Goal: Task Accomplishment & Management: Manage account settings

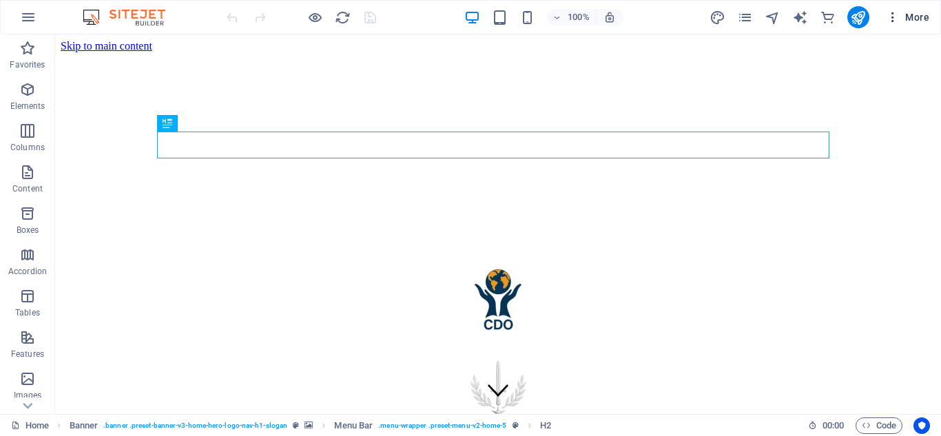
click at [921, 13] on span "More" at bounding box center [907, 17] width 43 height 14
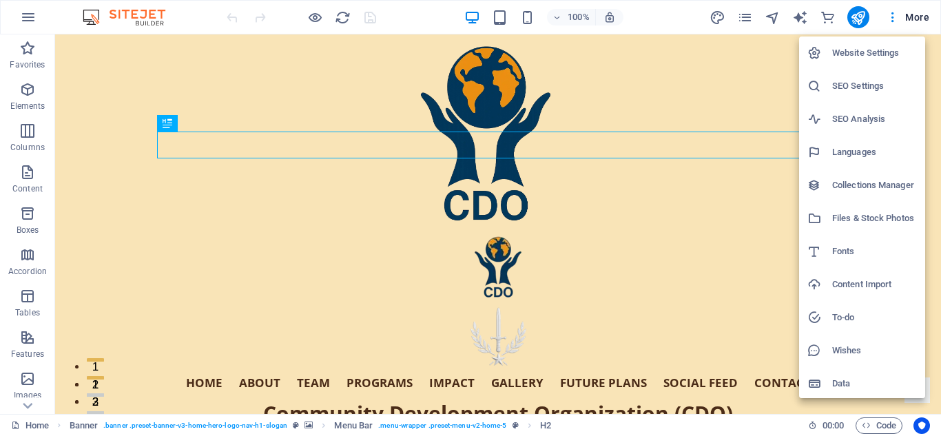
click at [864, 218] on h6 "Files & Stock Photos" at bounding box center [874, 218] width 85 height 17
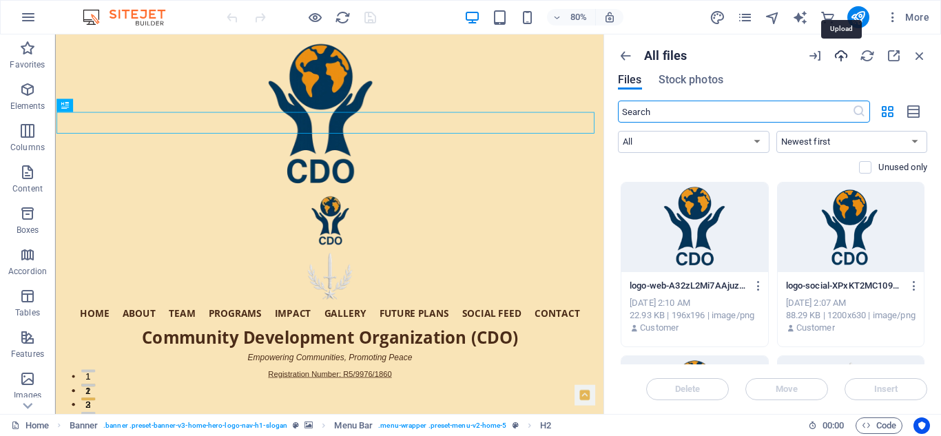
click at [837, 54] on icon "button" at bounding box center [840, 55] width 15 height 15
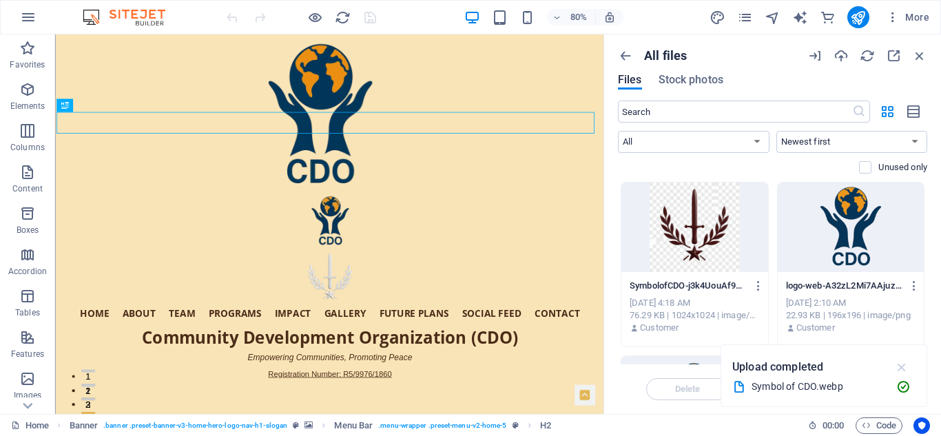
click at [903, 364] on icon "button" at bounding box center [902, 366] width 16 height 15
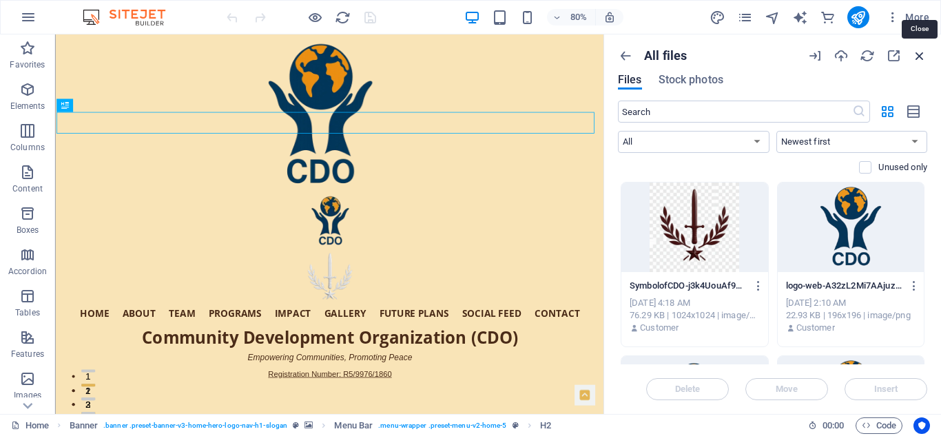
click at [921, 51] on icon "button" at bounding box center [919, 55] width 15 height 15
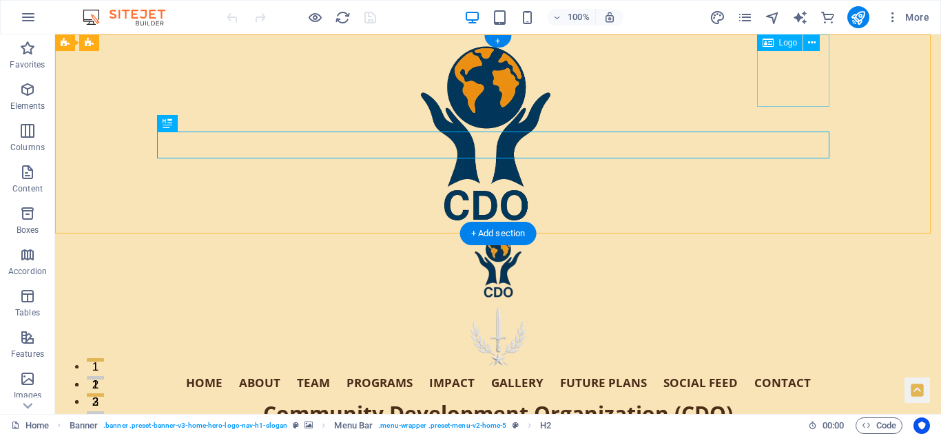
click at [795, 302] on div "Hero Banner" at bounding box center [498, 338] width 672 height 72
select select "px"
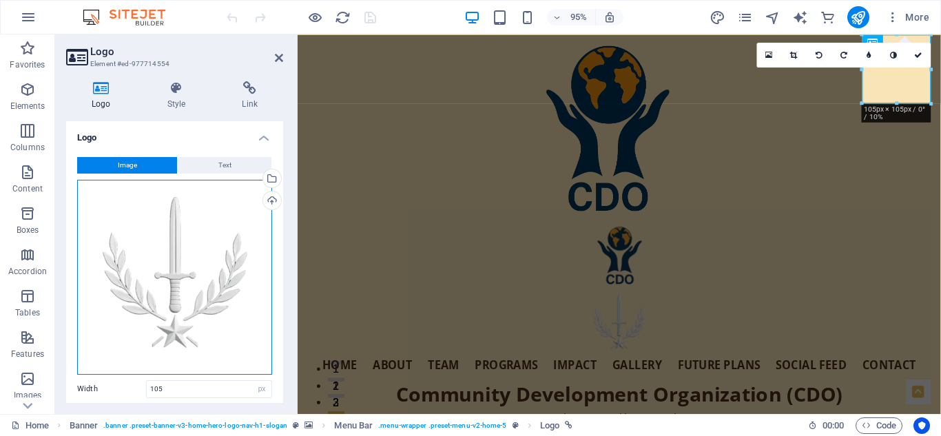
click at [160, 268] on div "Drag files here, click to choose files or select files from Files or our free s…" at bounding box center [174, 277] width 195 height 195
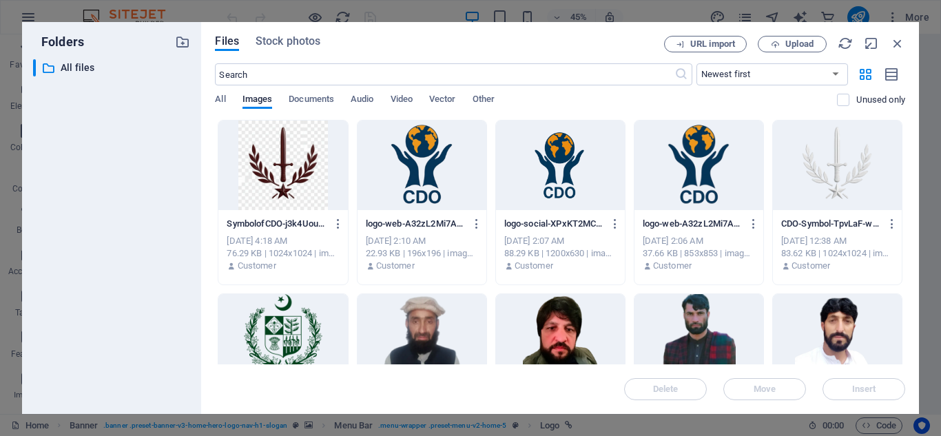
click at [293, 171] on div at bounding box center [282, 166] width 129 height 90
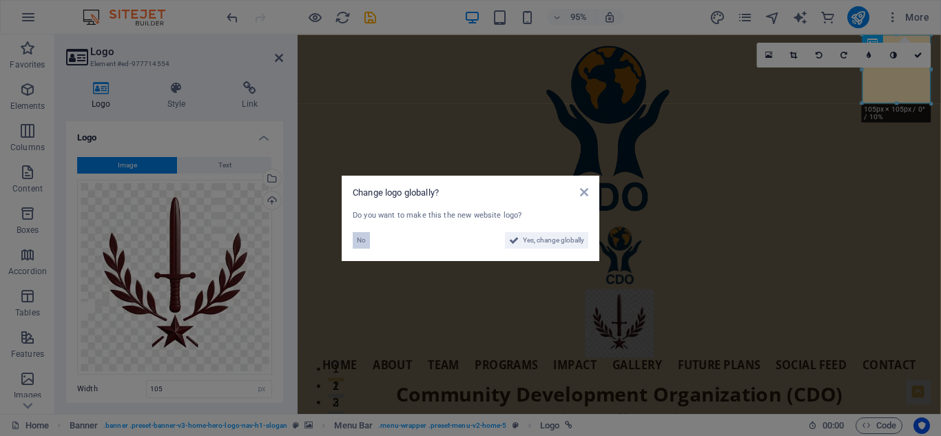
click at [359, 236] on span "No" at bounding box center [361, 240] width 9 height 17
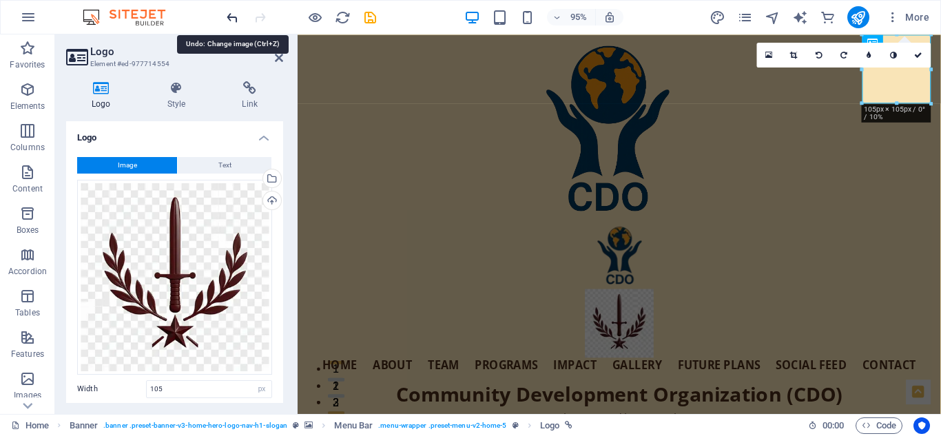
click at [225, 10] on icon "undo" at bounding box center [233, 18] width 16 height 16
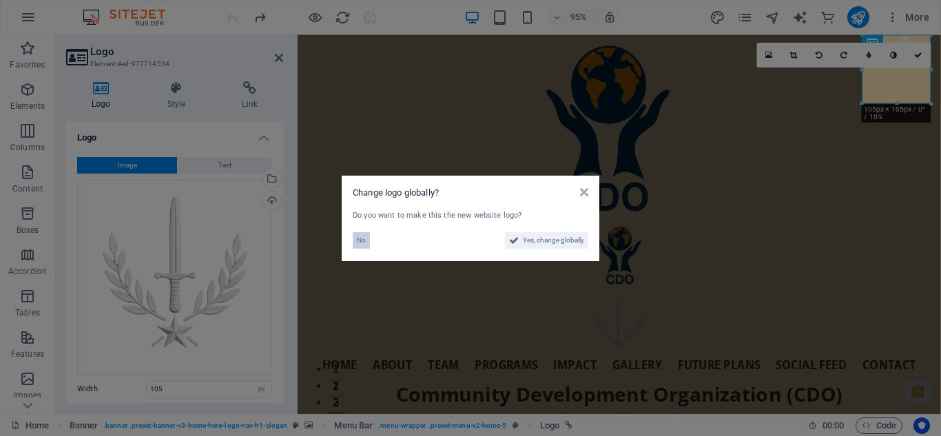
click at [359, 237] on span "No" at bounding box center [361, 240] width 9 height 17
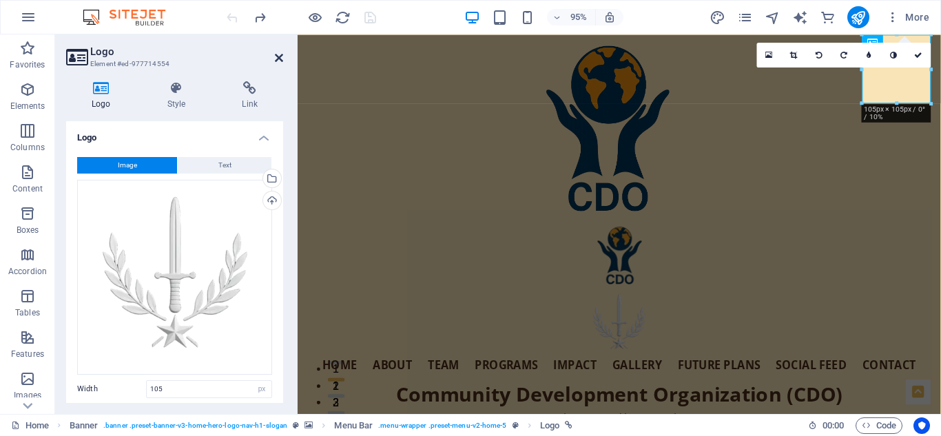
click at [278, 54] on icon at bounding box center [279, 57] width 8 height 11
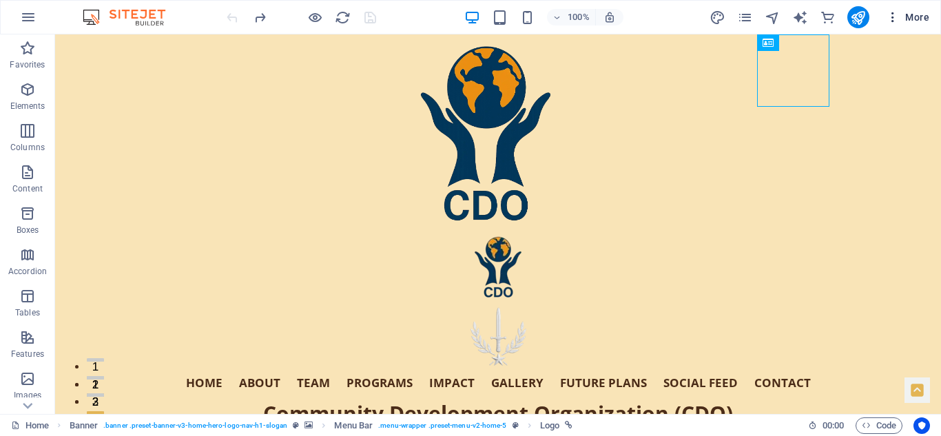
click at [913, 13] on span "More" at bounding box center [907, 17] width 43 height 14
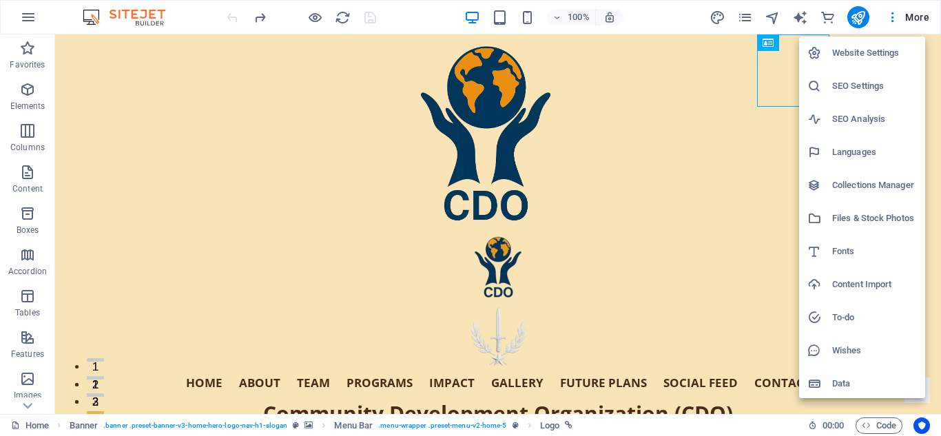
click at [876, 214] on h6 "Files & Stock Photos" at bounding box center [874, 218] width 85 height 17
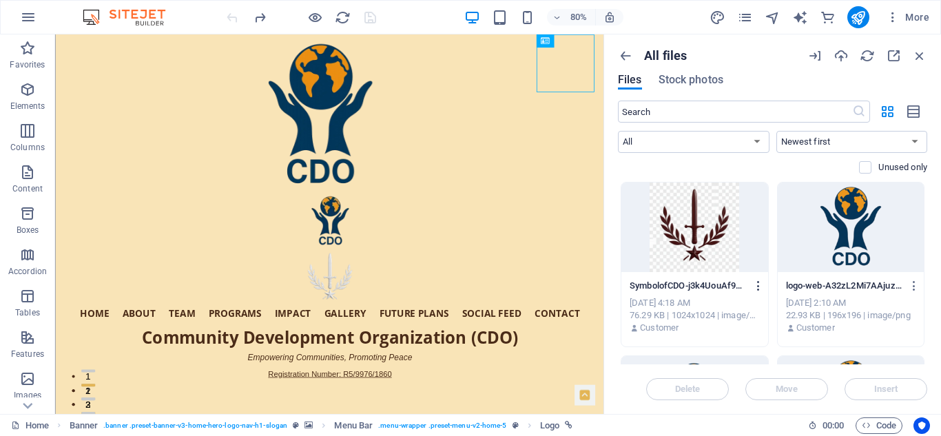
click at [756, 287] on icon "button" at bounding box center [758, 286] width 13 height 12
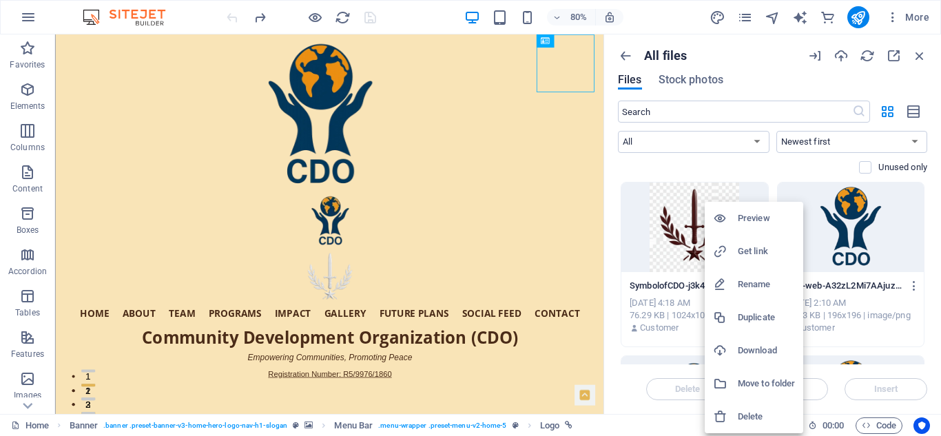
click at [751, 411] on h6 "Delete" at bounding box center [766, 416] width 57 height 17
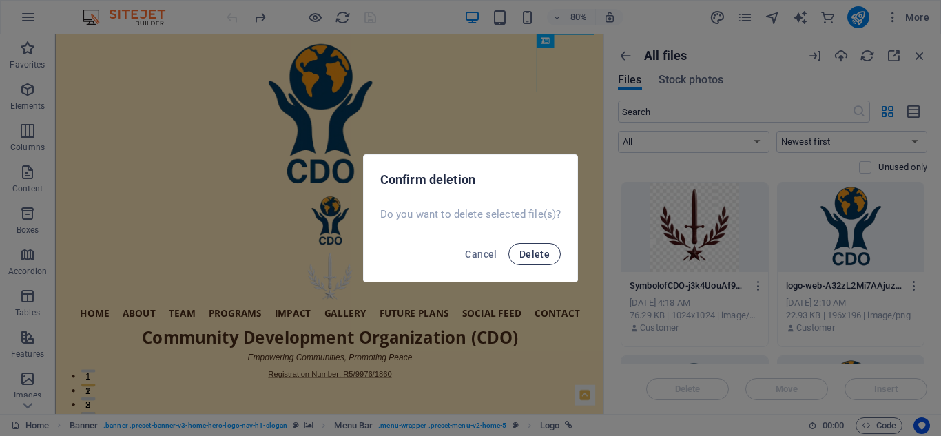
click at [530, 254] on span "Delete" at bounding box center [534, 254] width 30 height 11
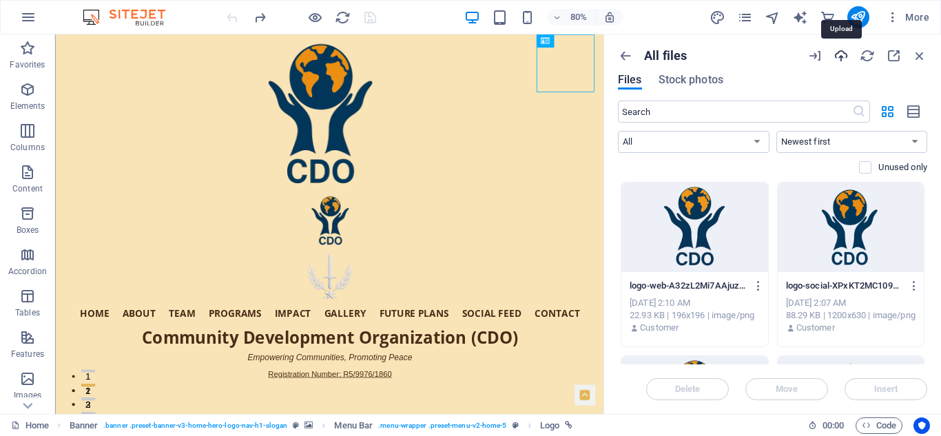
click at [841, 53] on icon "button" at bounding box center [840, 55] width 15 height 15
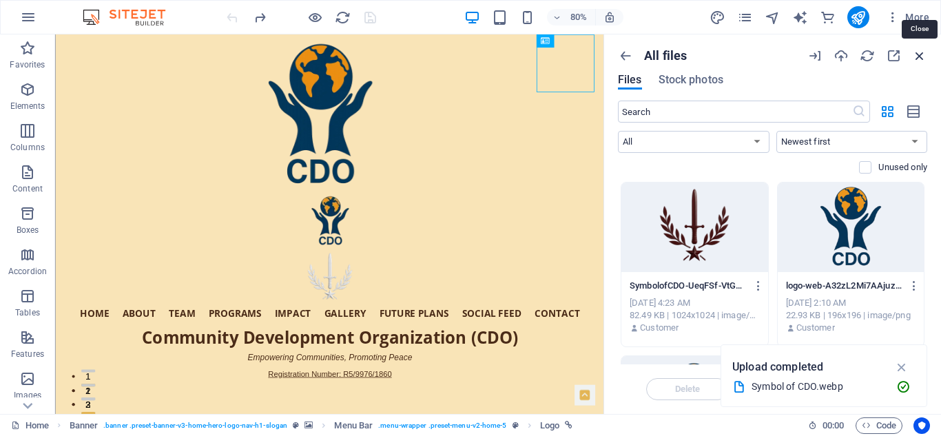
click at [922, 53] on icon "button" at bounding box center [919, 55] width 15 height 15
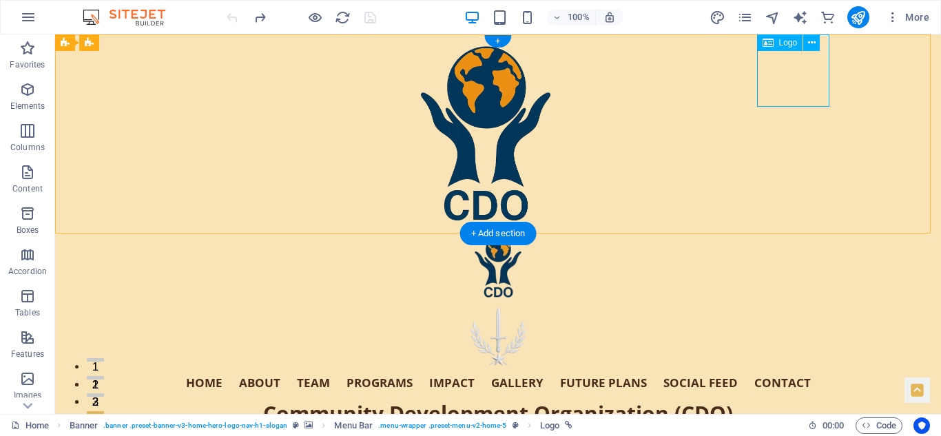
click at [782, 302] on div "Hero Banner" at bounding box center [498, 338] width 672 height 72
select select "px"
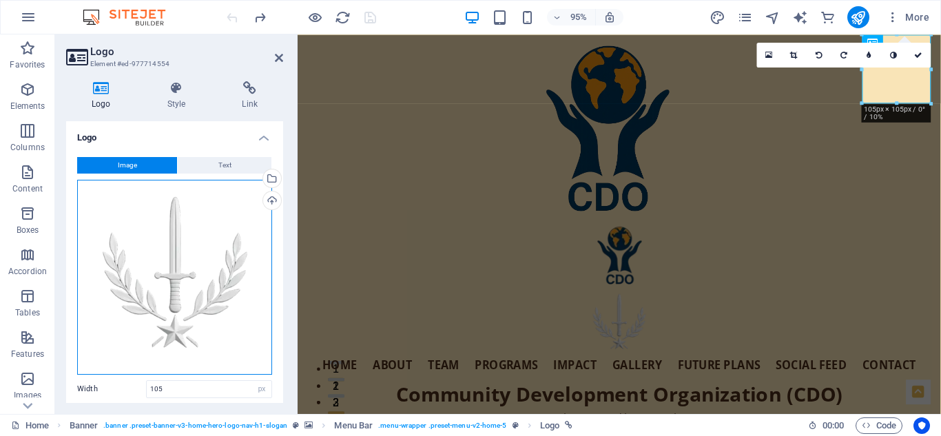
click at [186, 250] on div "Drag files here, click to choose files or select files from Files or our free s…" at bounding box center [174, 277] width 195 height 195
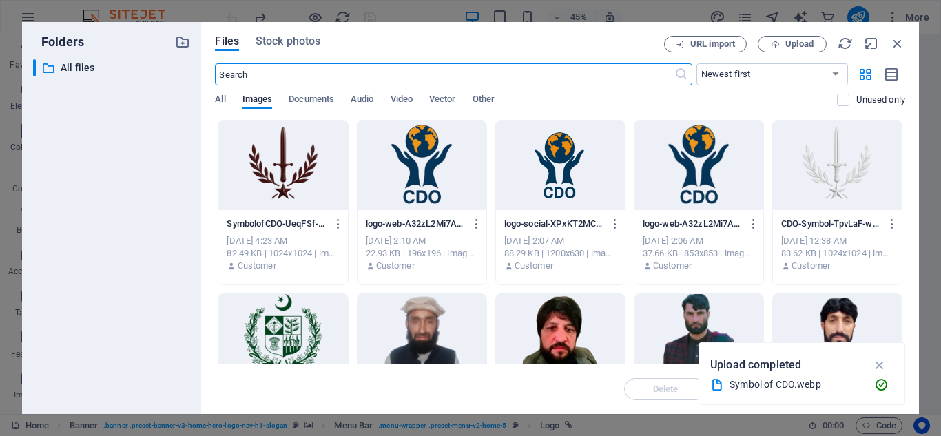
click at [288, 168] on div at bounding box center [282, 166] width 129 height 90
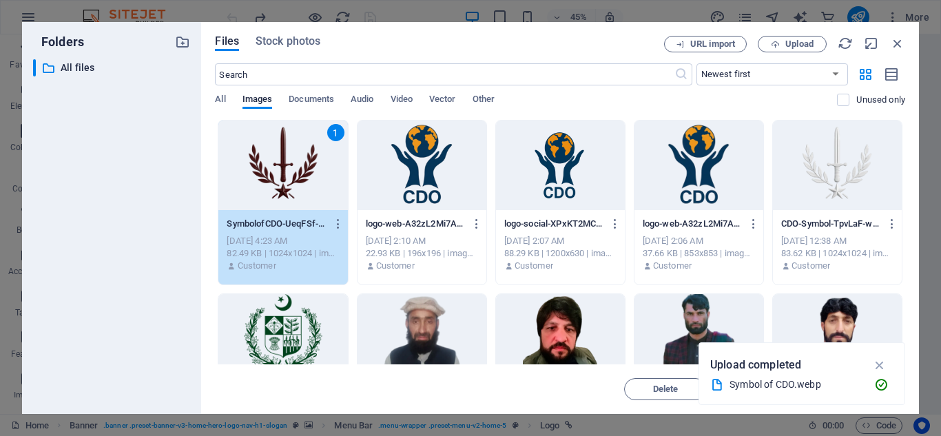
click at [288, 168] on div "1" at bounding box center [282, 166] width 129 height 90
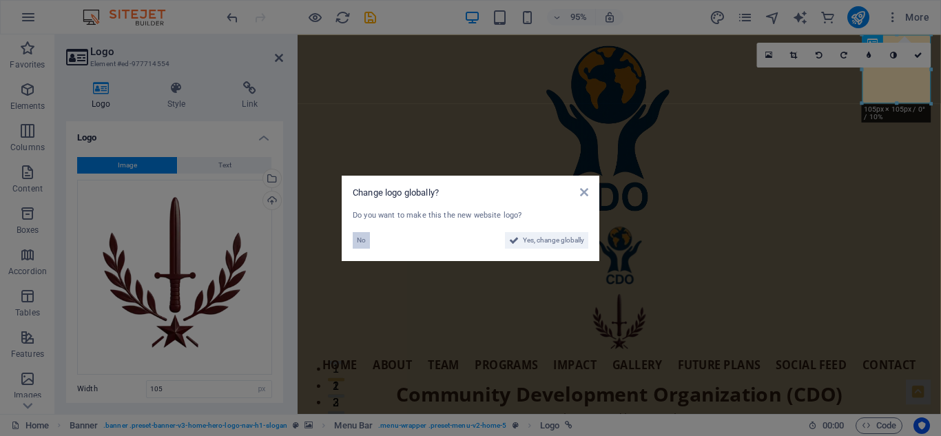
click at [359, 240] on span "No" at bounding box center [361, 240] width 9 height 17
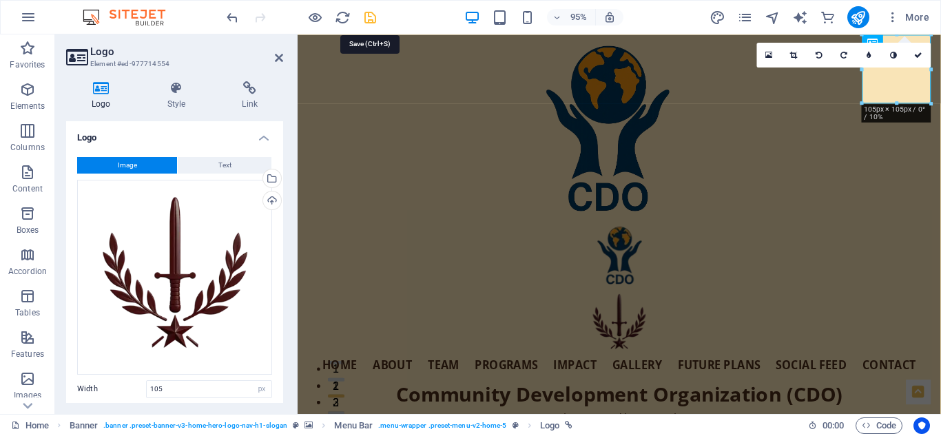
click at [372, 14] on icon "save" at bounding box center [370, 18] width 16 height 16
